Goal: Transaction & Acquisition: Book appointment/travel/reservation

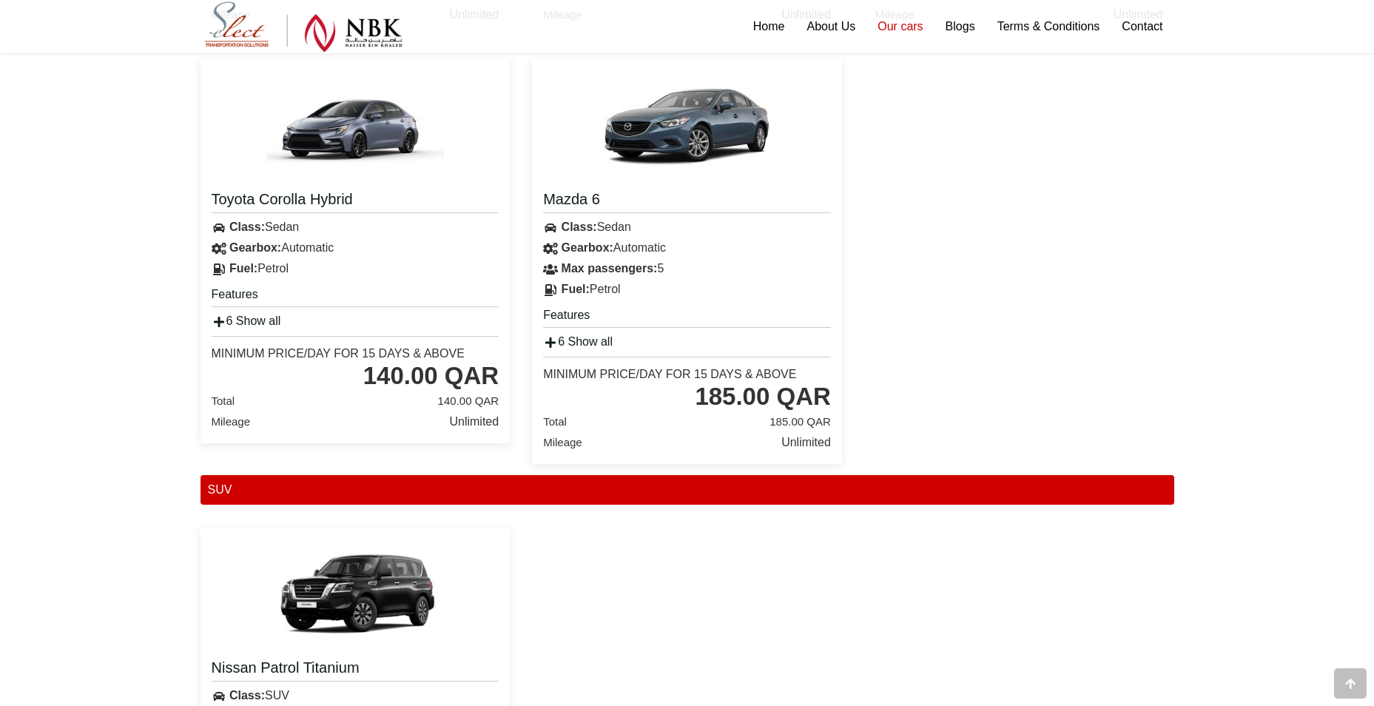
scroll to position [1153, 0]
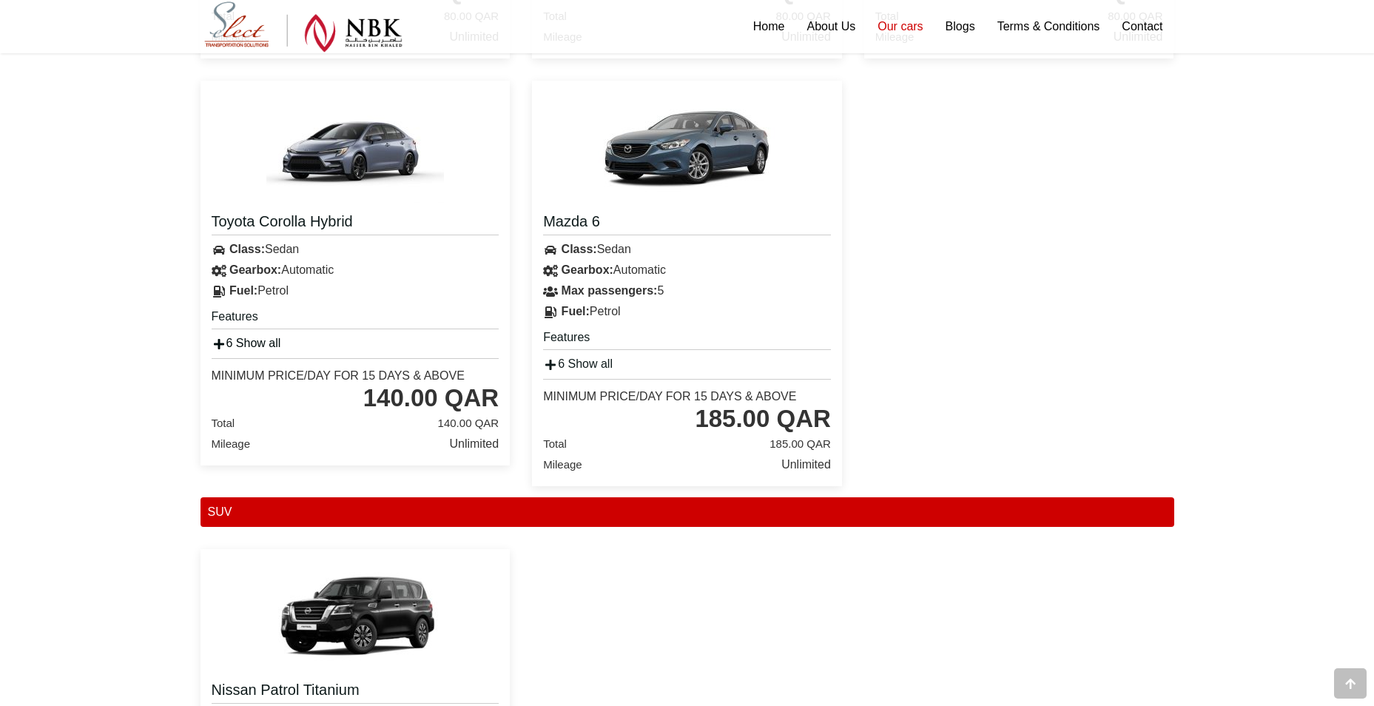
click at [221, 346] on icon at bounding box center [219, 344] width 15 height 12
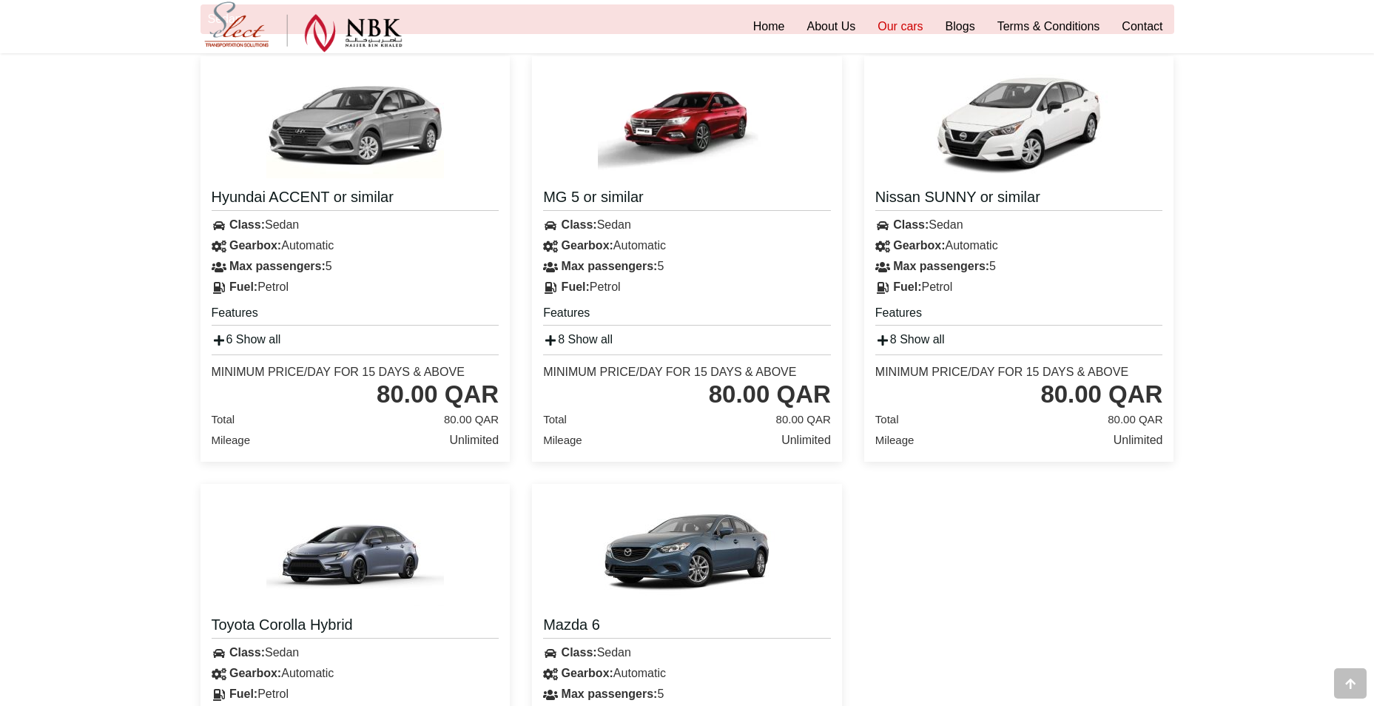
scroll to position [709, 0]
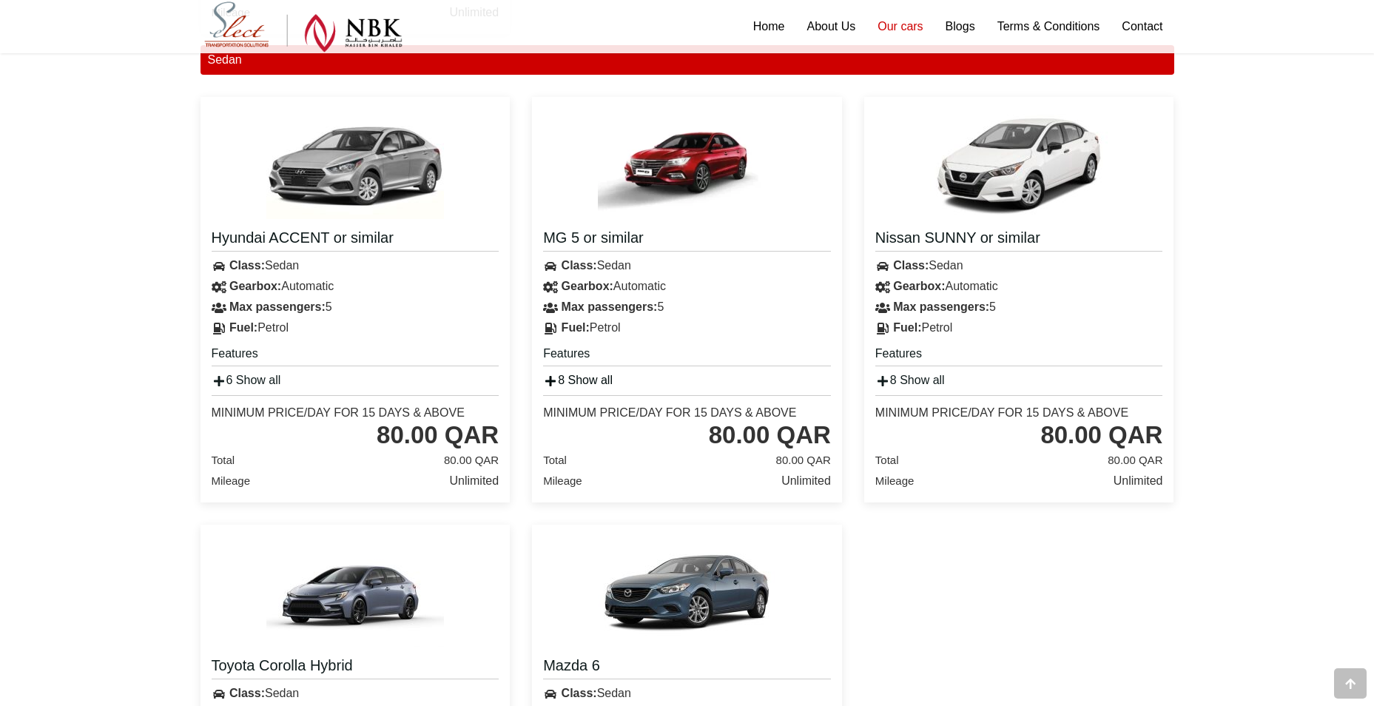
click at [548, 380] on icon at bounding box center [550, 381] width 15 height 12
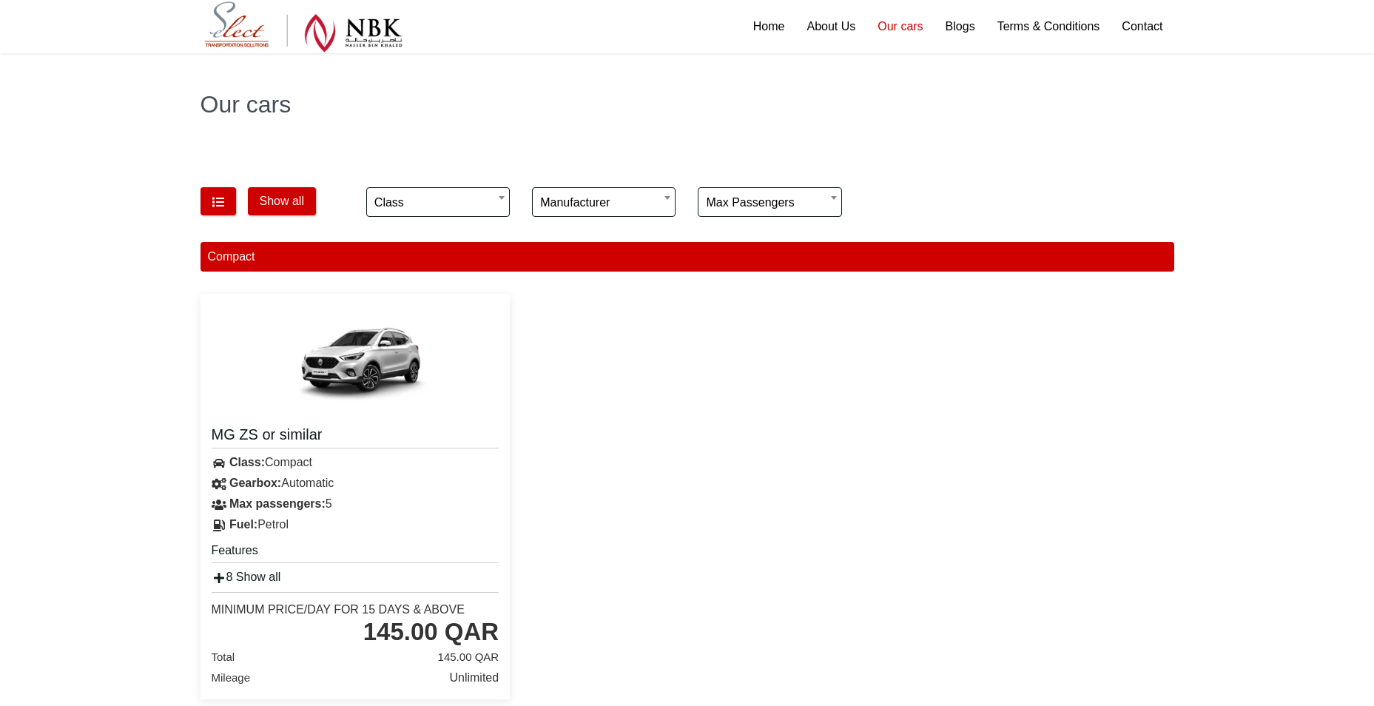
scroll to position [43, 0]
click at [698, 354] on div "MG ZS or similar Class: Compact Gearbox: Automatic A/C ABS" at bounding box center [687, 497] width 996 height 428
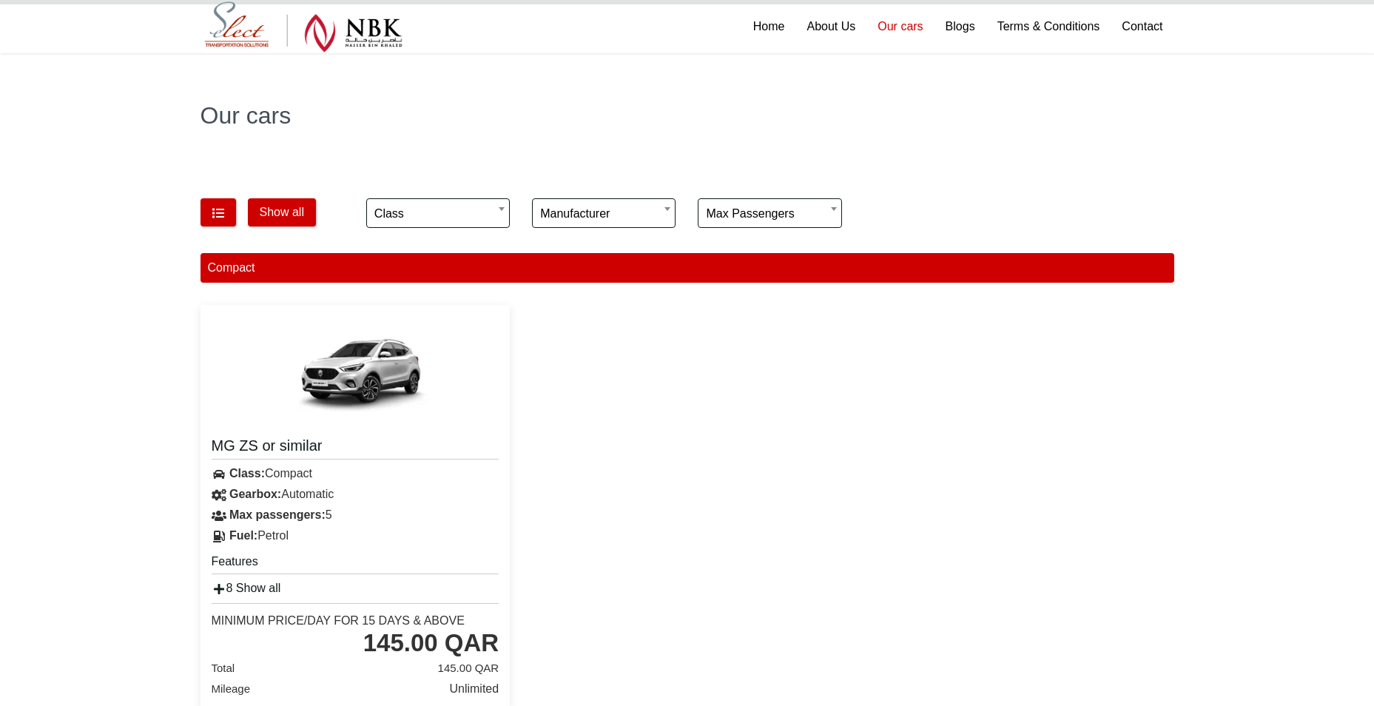
scroll to position [0, 0]
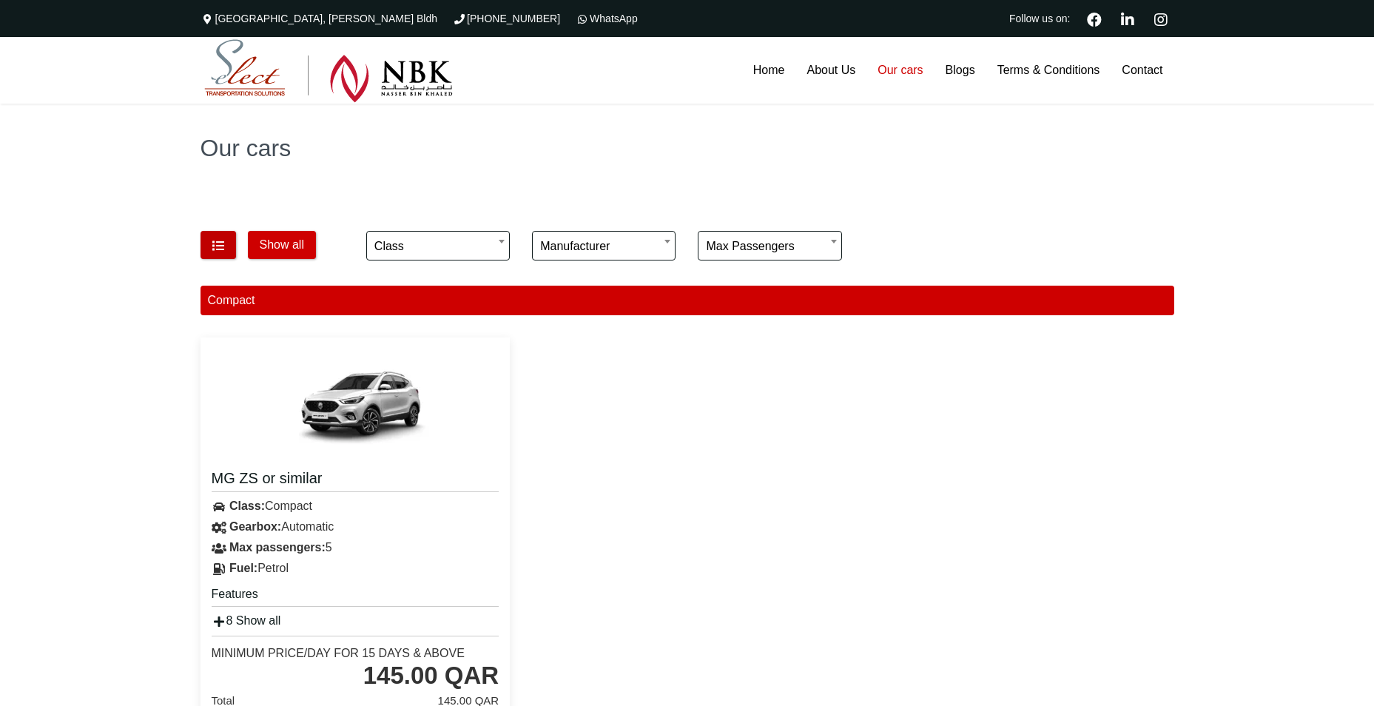
click at [206, 242] on button "button" at bounding box center [219, 245] width 36 height 28
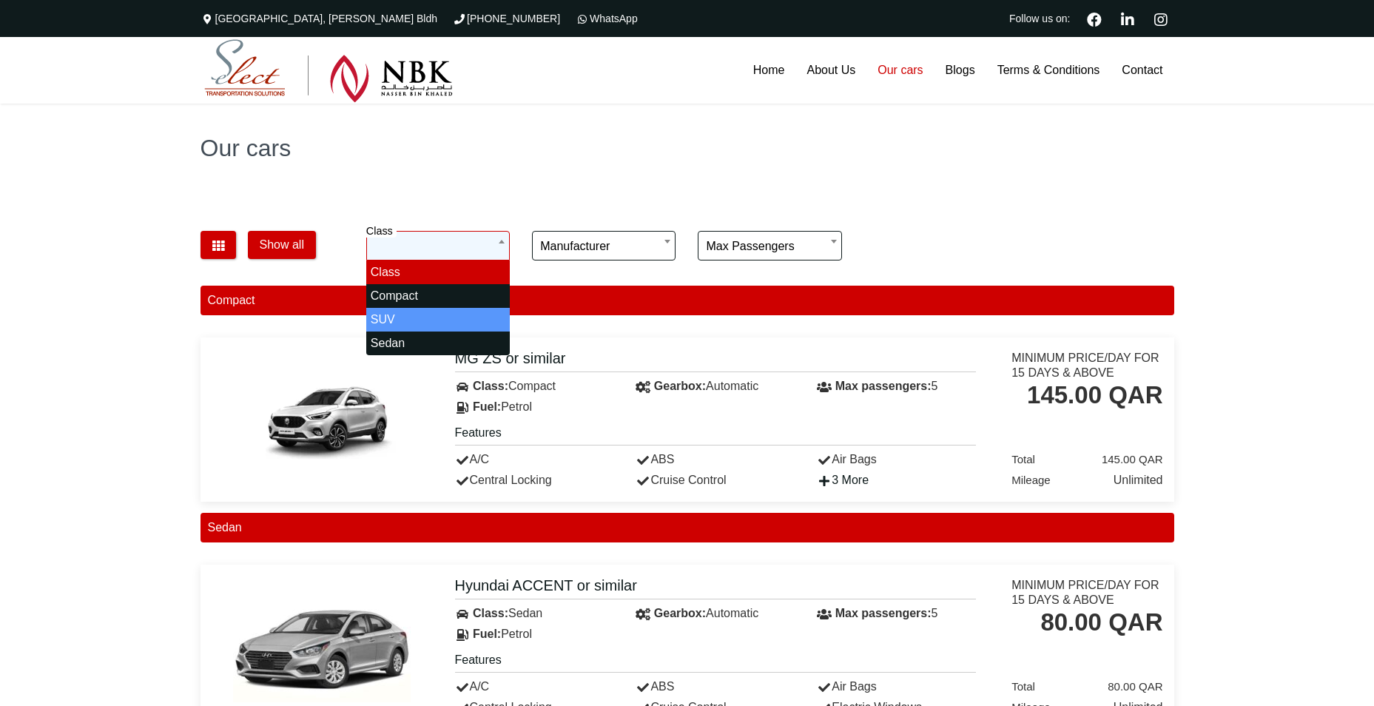
select select "*"
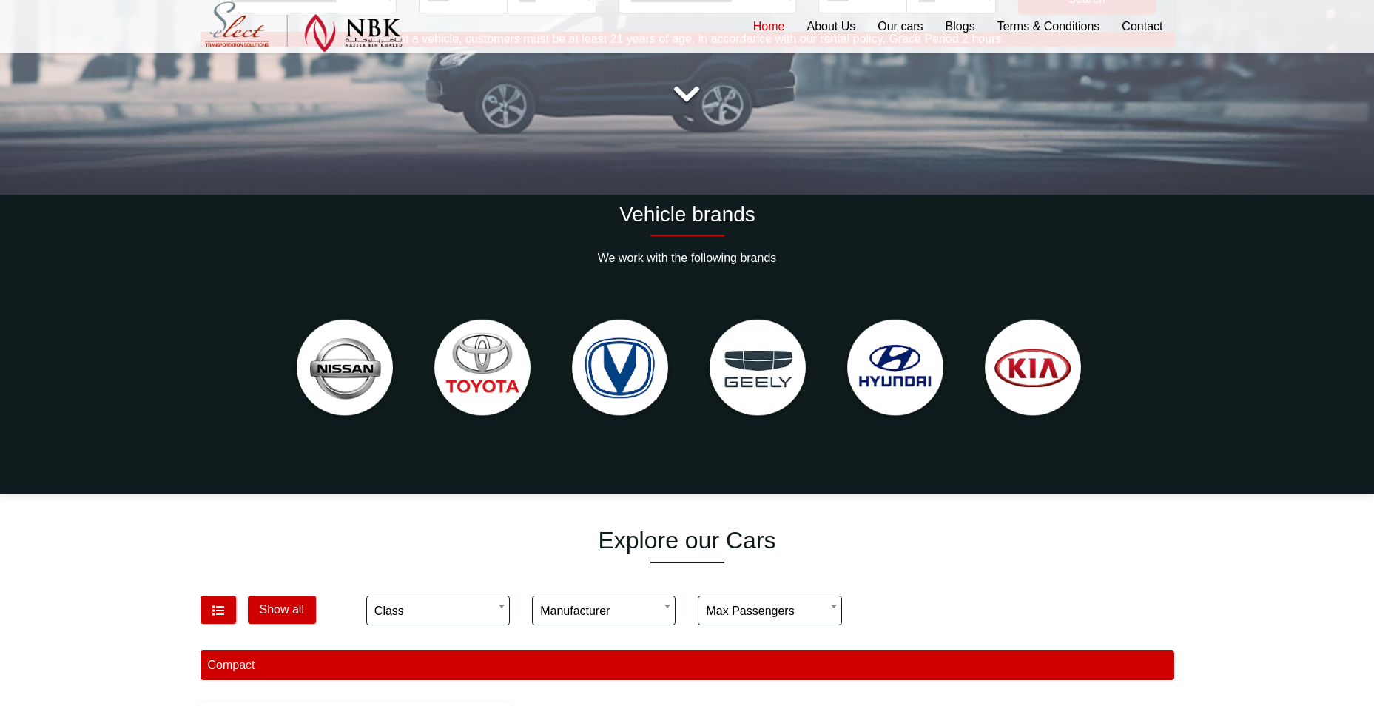
scroll to position [518, 0]
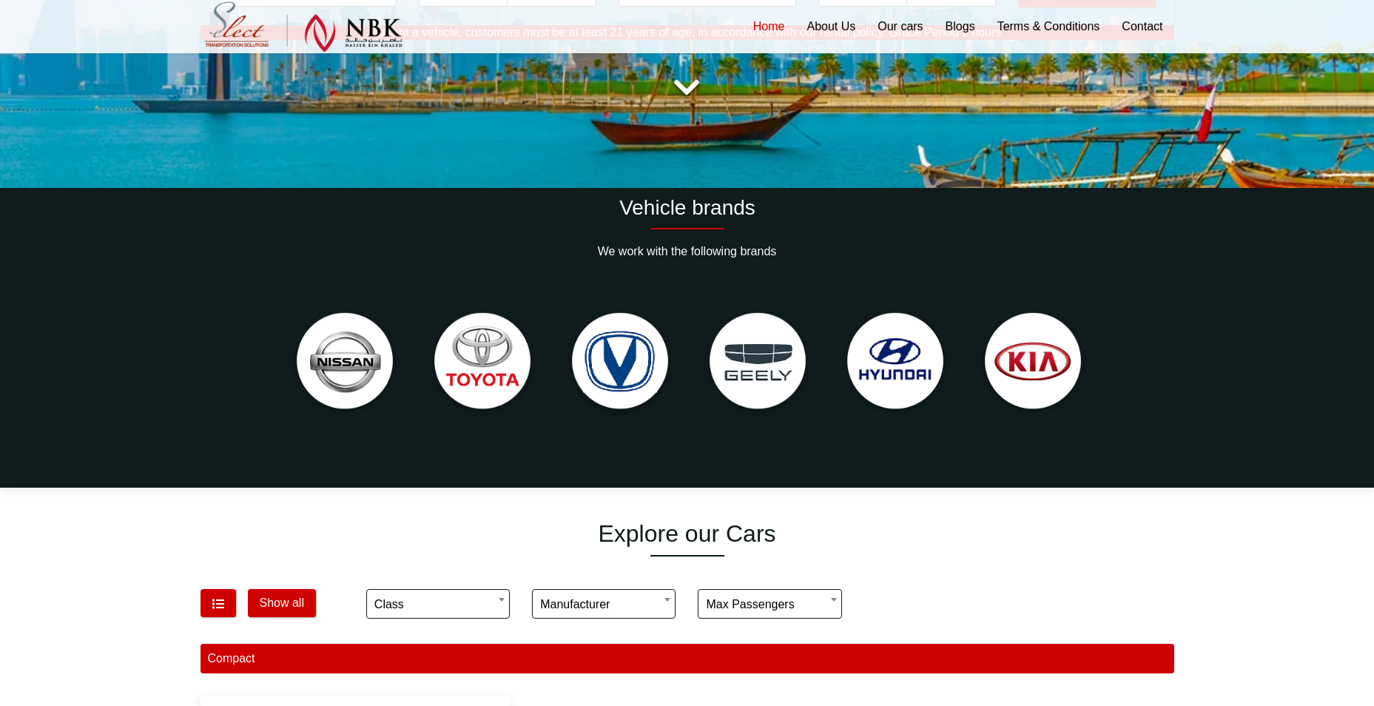
click at [617, 394] on img at bounding box center [620, 362] width 123 height 123
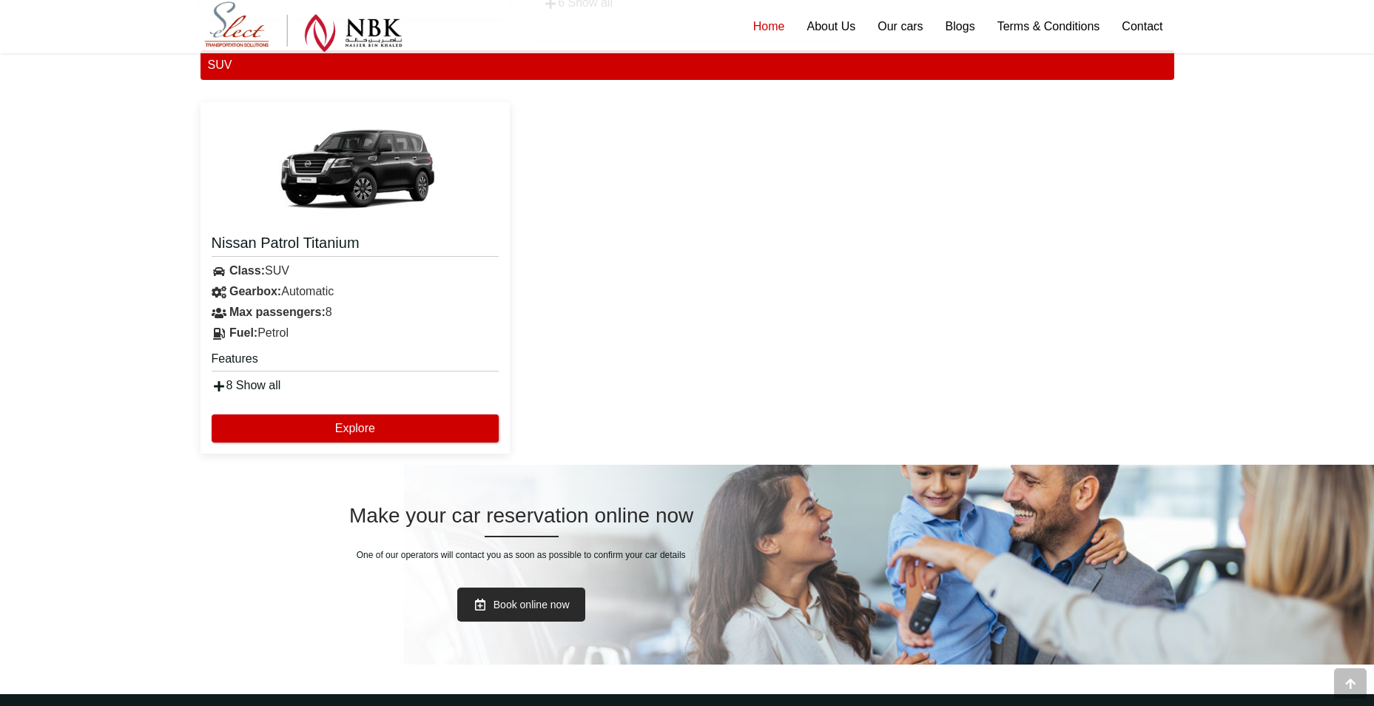
scroll to position [2107, 0]
